Goal: Transaction & Acquisition: Purchase product/service

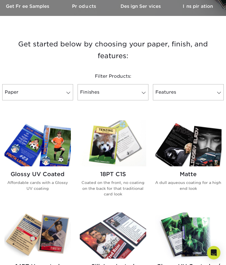
scroll to position [171, 0]
click at [65, 92] on span at bounding box center [69, 93] width 8 height 4
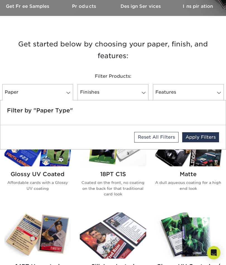
click at [66, 92] on span at bounding box center [69, 93] width 8 height 4
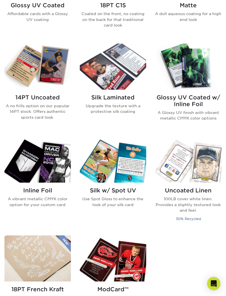
scroll to position [340, 0]
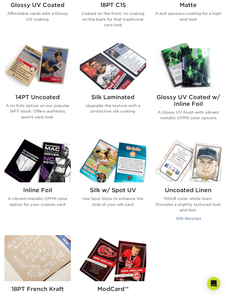
click at [34, 190] on h2 "Inline Foil" at bounding box center [37, 190] width 67 height 7
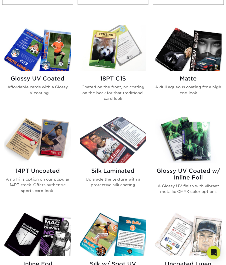
scroll to position [260, 0]
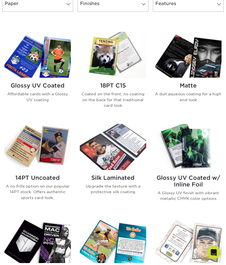
click at [28, 176] on h2 "14PT Uncoated" at bounding box center [37, 178] width 67 height 7
click at [194, 168] on img at bounding box center [188, 147] width 67 height 46
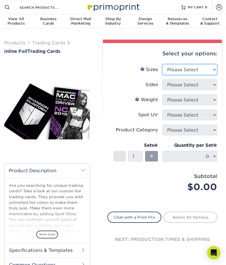
click at [205, 65] on select "Please Select 2.5" x 3.5"" at bounding box center [190, 69] width 55 height 11
select select "2.50x3.50"
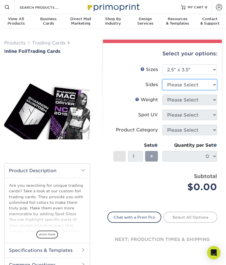
click at [209, 82] on select "Please Select Print Both Sides - Foil Back Only Print Both Sides - Foil Both Si…" at bounding box center [190, 84] width 55 height 11
select select "34527644-b4fd-4ffb-9092-1318eefcd9d9"
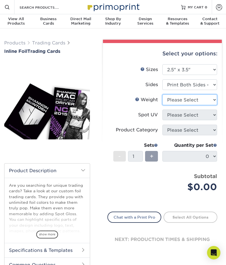
click at [210, 98] on select "Please Select 16PT" at bounding box center [190, 99] width 55 height 11
select select "16PT"
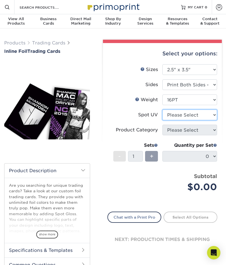
click at [213, 110] on select "Please Select No Spot UV Front and Back (Both Sides) Front Only Back Only" at bounding box center [190, 115] width 55 height 11
select select "1"
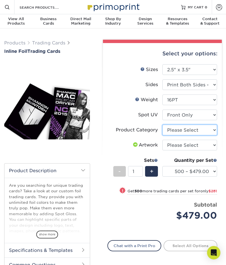
click at [210, 129] on select "Please Select Trading Cards" at bounding box center [190, 130] width 55 height 11
select select "c2f9bce9-36c2-409d-b101-c29d9d031e18"
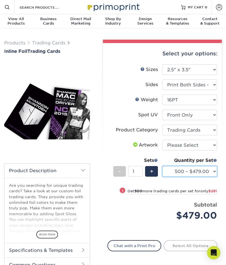
click at [213, 170] on select "500 – $479.00 1000 – $760.00 2500 – $1104.00 5000 – $1565.00" at bounding box center [190, 171] width 55 height 11
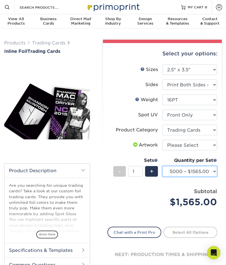
click at [210, 169] on select "500 – $479.00 1000 – $760.00 2500 – $1104.00 5000 – $1565.00" at bounding box center [190, 171] width 55 height 11
select select "500 – $479.00"
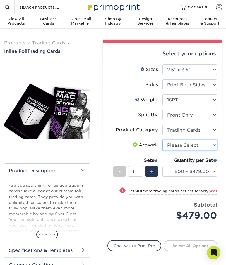
click at [209, 144] on select "Please Select I will upload files I need a design - $100" at bounding box center [190, 145] width 55 height 11
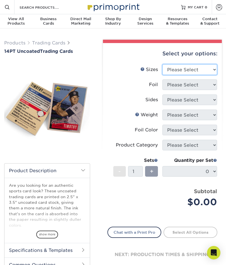
click at [209, 68] on select "Please Select 2.5" x 3.5"" at bounding box center [190, 69] width 55 height 11
select select "2.50x3.50"
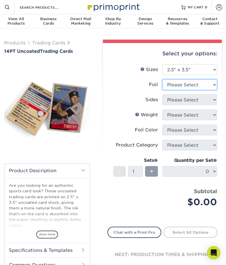
click at [210, 84] on select "Please Select Yes No" at bounding box center [190, 84] width 55 height 11
select select "0"
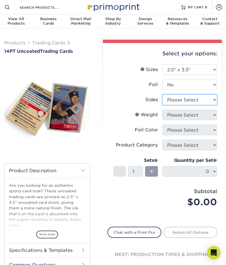
click at [211, 100] on select "Please Select Print Both Sides Print Front Only" at bounding box center [190, 99] width 55 height 11
select select "13abbda7-1d64-4f25-8bb2-c179b224825d"
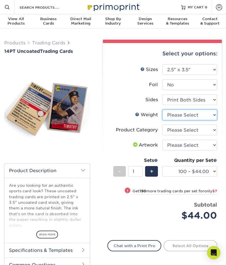
click at [213, 115] on select "Please Select 14PT Uncoated" at bounding box center [190, 115] width 55 height 11
select select "14PT Uncoated"
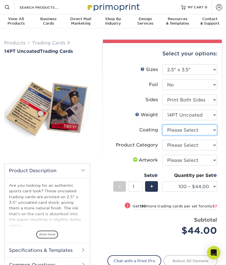
click at [209, 129] on select at bounding box center [190, 130] width 55 height 11
select select "3e7618de-abca-4bda-9f97-8b9129e913d8"
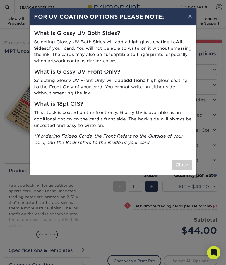
click at [189, 15] on button "×" at bounding box center [190, 16] width 13 height 16
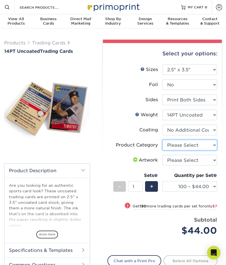
click at [210, 145] on select "Please Select Trading Cards" at bounding box center [190, 145] width 55 height 11
select select "c2f9bce9-36c2-409d-b101-c29d9d031e18"
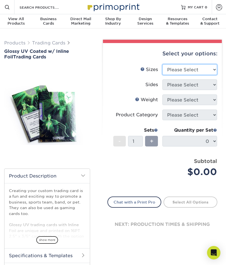
click at [215, 68] on select "Please Select 2.5" x 3.5"" at bounding box center [190, 69] width 55 height 11
select select "2.50x3.50"
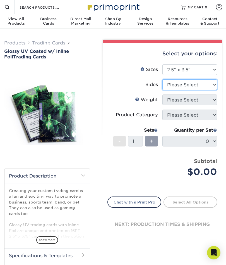
click at [212, 83] on select "Please Select Print Both Sides - Foil Back Only Print Both Sides - Foil Both Si…" at bounding box center [190, 84] width 55 height 11
select select "34527644-b4fd-4ffb-9092-1318eefcd9d9"
